Goal: Information Seeking & Learning: Learn about a topic

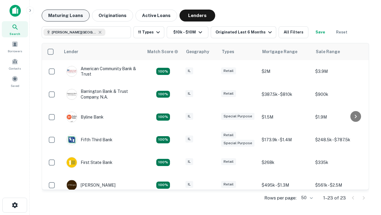
click at [66, 15] on button "Maturing Loans" at bounding box center [66, 16] width 48 height 12
